Goal: Navigation & Orientation: Find specific page/section

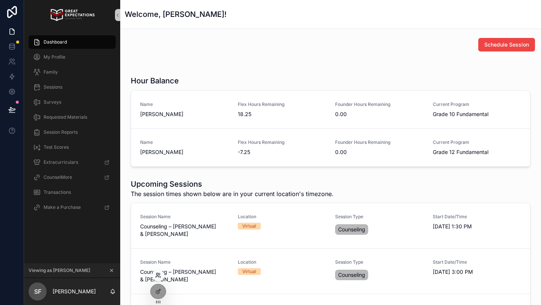
click at [157, 277] on icon at bounding box center [158, 275] width 6 height 6
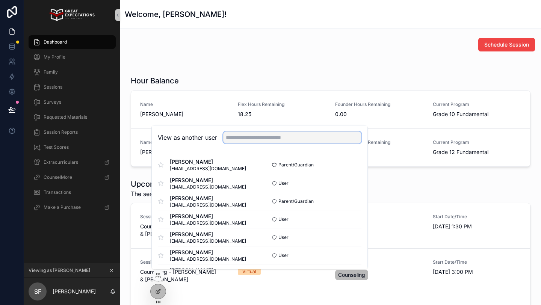
click at [233, 135] on input "text" at bounding box center [292, 138] width 138 height 12
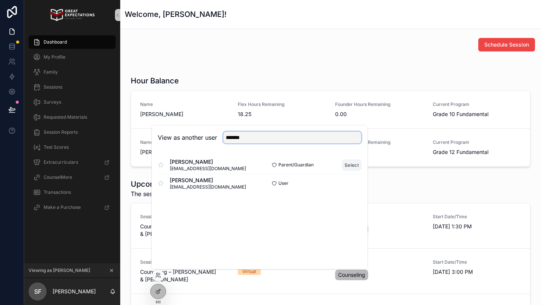
type input "*******"
click at [349, 164] on button "Select" at bounding box center [352, 165] width 20 height 11
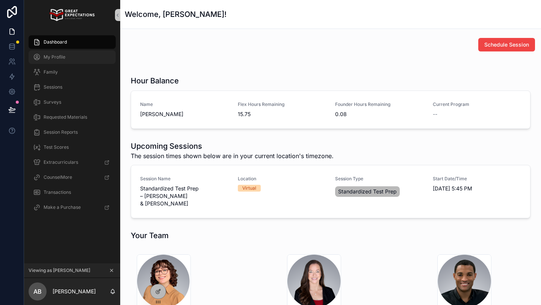
click at [53, 57] on span "My Profile" at bounding box center [55, 57] width 22 height 6
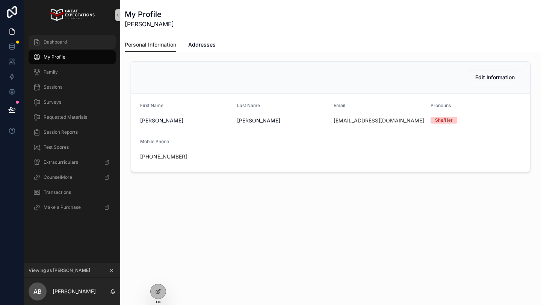
click at [61, 42] on span "Dashboard" at bounding box center [55, 42] width 23 height 6
